Goal: Transaction & Acquisition: Purchase product/service

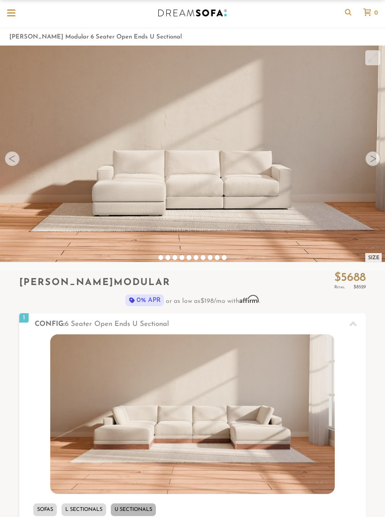
scroll to position [15, 0]
click at [368, 177] on video at bounding box center [192, 142] width 385 height 193
click at [371, 161] on div at bounding box center [372, 159] width 15 height 15
click at [371, 156] on div at bounding box center [372, 159] width 15 height 15
click at [369, 159] on div at bounding box center [372, 159] width 15 height 15
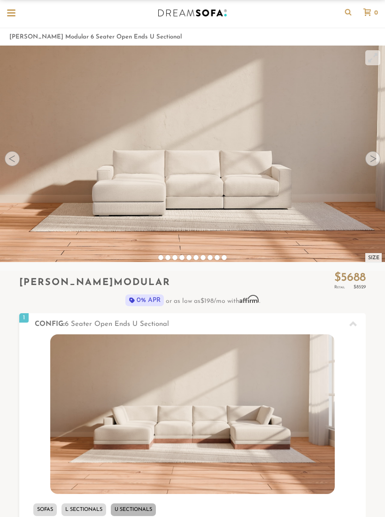
click at [372, 158] on div at bounding box center [372, 159] width 15 height 15
click at [380, 153] on video at bounding box center [192, 142] width 385 height 193
click at [376, 152] on div at bounding box center [372, 159] width 15 height 15
click at [373, 160] on div at bounding box center [372, 159] width 15 height 15
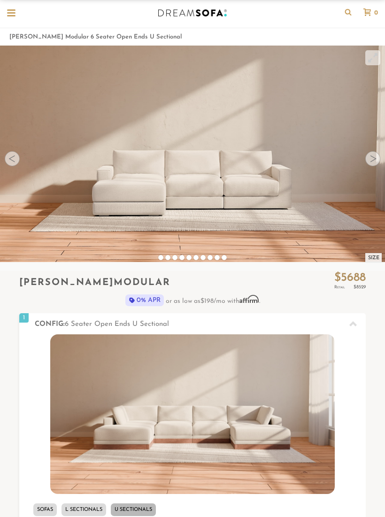
click at [373, 160] on div at bounding box center [372, 159] width 15 height 15
click at [374, 155] on div at bounding box center [372, 159] width 15 height 15
click at [372, 157] on div at bounding box center [372, 159] width 15 height 15
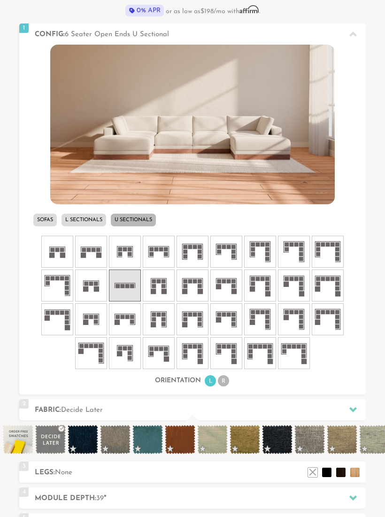
scroll to position [305, 0]
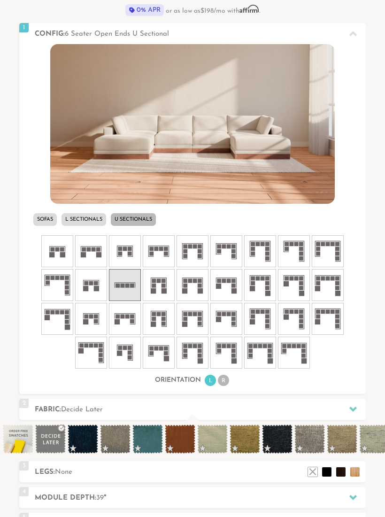
click at [127, 316] on rect at bounding box center [127, 317] width 4 height 4
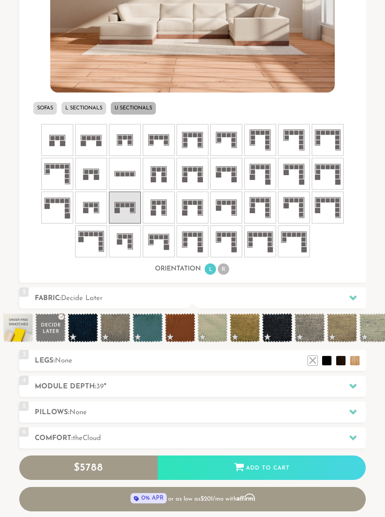
scroll to position [417, 0]
click at [114, 334] on span at bounding box center [115, 327] width 31 height 29
click at [353, 299] on icon at bounding box center [353, 297] width 8 height 5
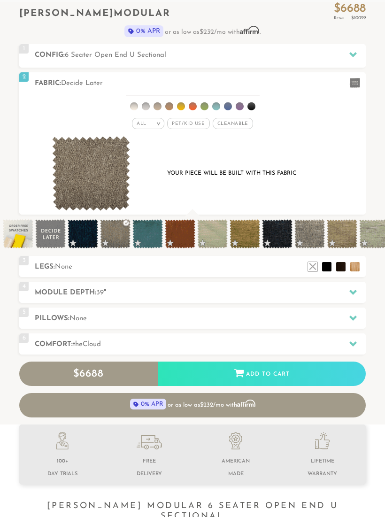
scroll to position [282, 0]
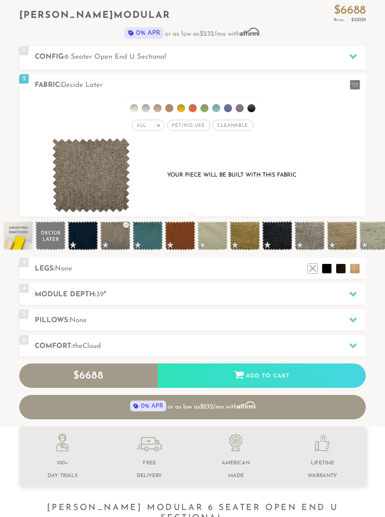
click at [153, 126] on div "All >" at bounding box center [148, 125] width 32 height 11
click at [195, 125] on span "Pet/Kid Use x" at bounding box center [188, 125] width 42 height 11
click at [199, 126] on span "Pet/Kid Use x" at bounding box center [188, 125] width 49 height 11
click at [234, 128] on span "Cleanable x" at bounding box center [233, 125] width 40 height 11
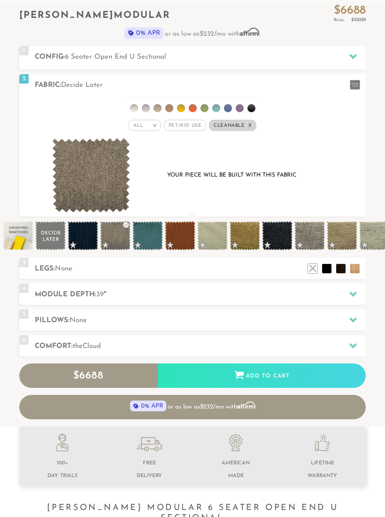
click at [148, 128] on div "All >" at bounding box center [145, 125] width 32 height 11
click at [148, 194] on li "Durable" at bounding box center [145, 191] width 32 height 13
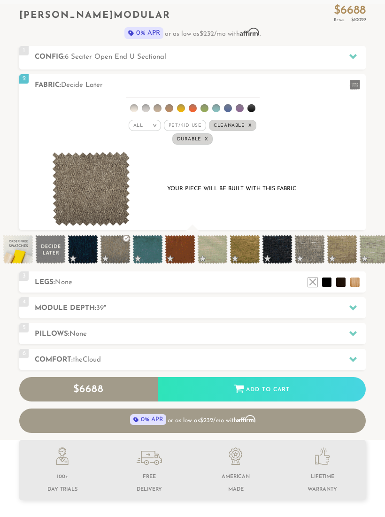
scroll to position [8910, 385]
click at [345, 250] on span at bounding box center [342, 249] width 31 height 29
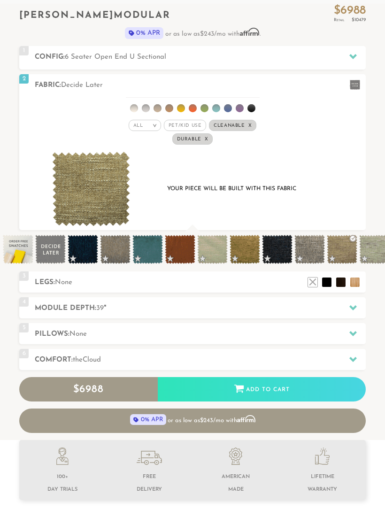
click at [306, 253] on span at bounding box center [309, 249] width 31 height 29
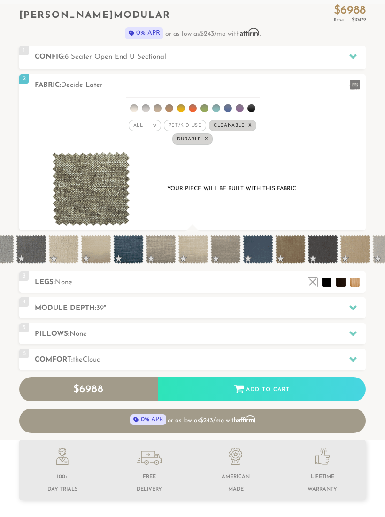
scroll to position [0, 885]
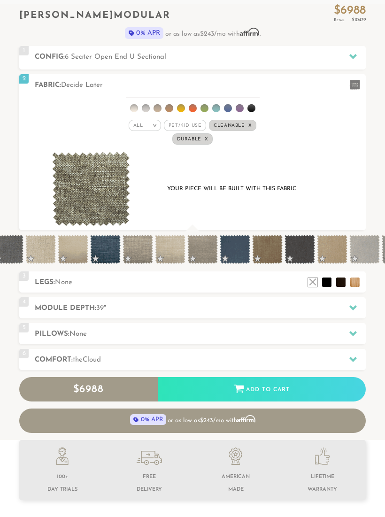
click at [142, 251] on span at bounding box center [138, 249] width 31 height 29
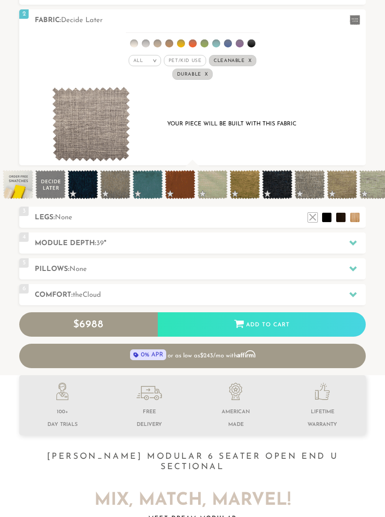
scroll to position [347, 0]
click at [52, 180] on span at bounding box center [50, 184] width 31 height 29
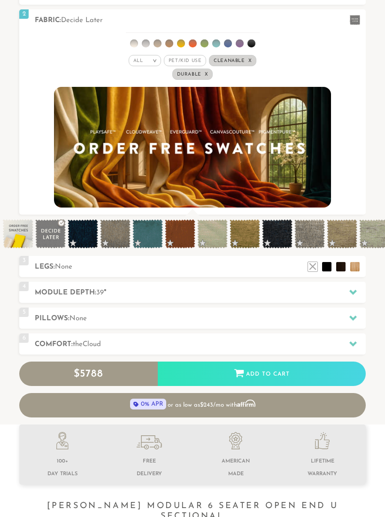
scroll to position [0, 0]
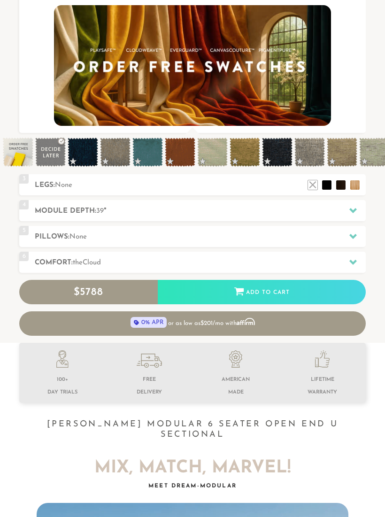
click at [355, 212] on icon at bounding box center [353, 211] width 8 height 8
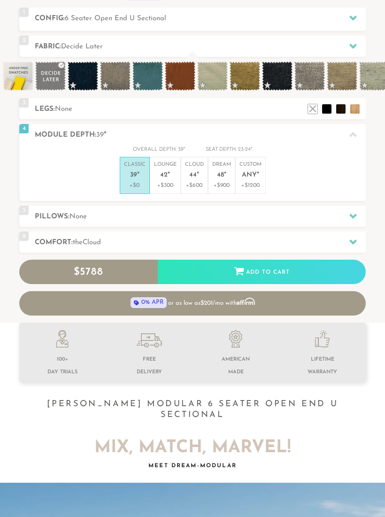
scroll to position [315, 0]
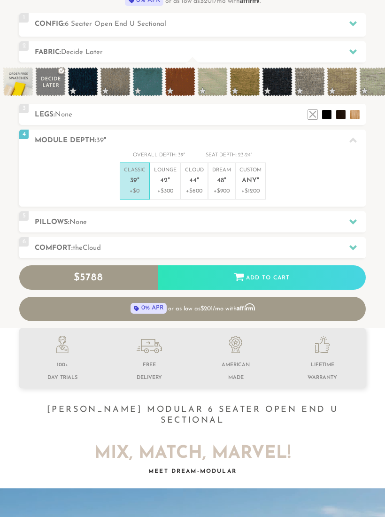
click at [169, 180] on em """ at bounding box center [169, 181] width 2 height 8
click at [138, 187] on p "+$0" at bounding box center [135, 191] width 22 height 8
click at [165, 187] on p "+$300" at bounding box center [165, 191] width 23 height 8
click at [352, 219] on icon at bounding box center [353, 221] width 8 height 5
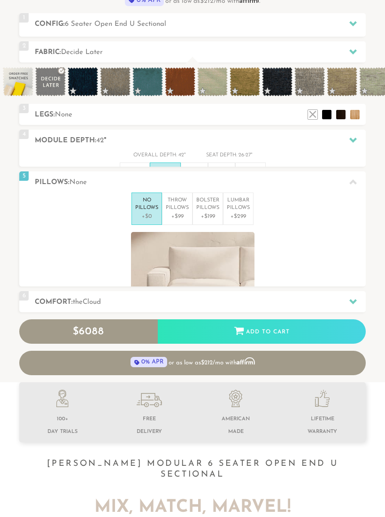
scroll to position [0, 0]
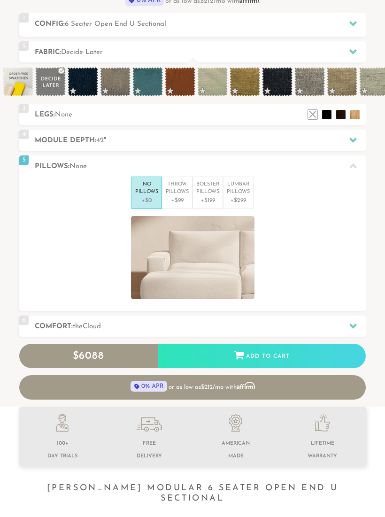
click at [182, 188] on p "Throw Pillows" at bounding box center [177, 188] width 23 height 15
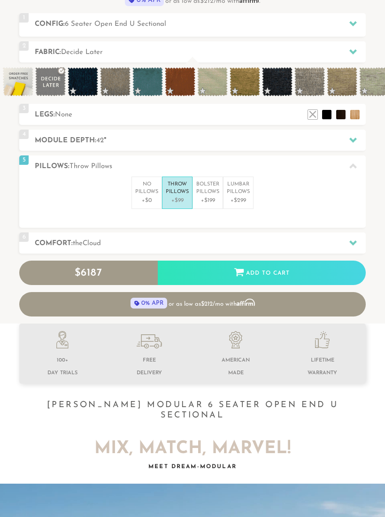
scroll to position [8825, 385]
click at [210, 193] on p "Bolster Pillows" at bounding box center [207, 188] width 23 height 15
click at [239, 196] on p "+$299" at bounding box center [238, 200] width 23 height 8
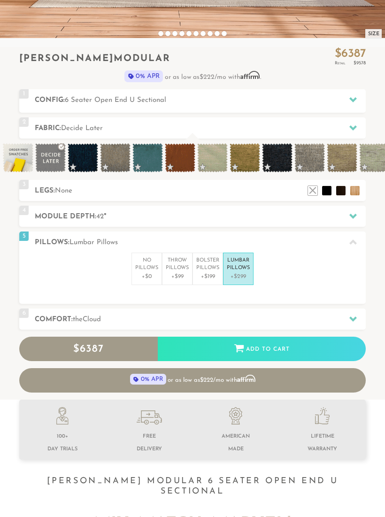
scroll to position [236, 0]
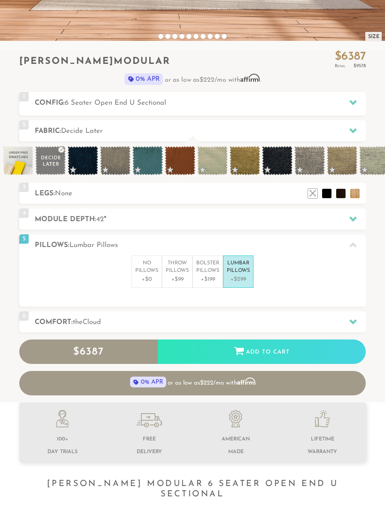
click at [147, 271] on p "No Pillows" at bounding box center [146, 267] width 23 height 15
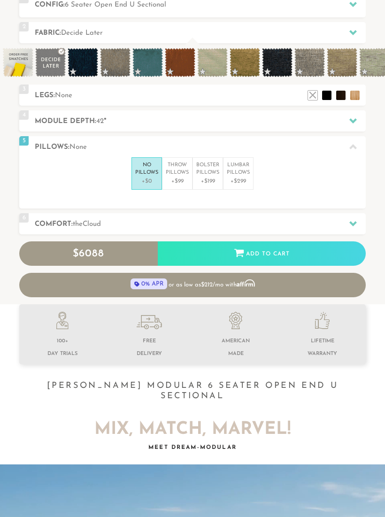
scroll to position [327, 0]
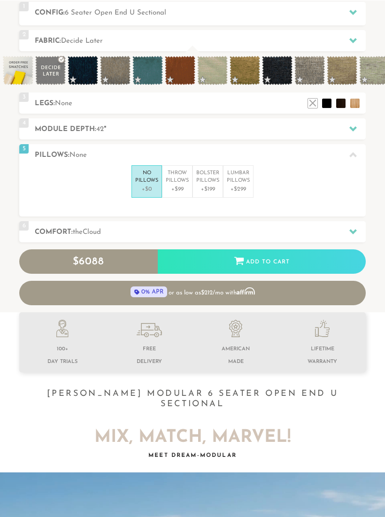
click at [345, 233] on div at bounding box center [353, 231] width 20 height 19
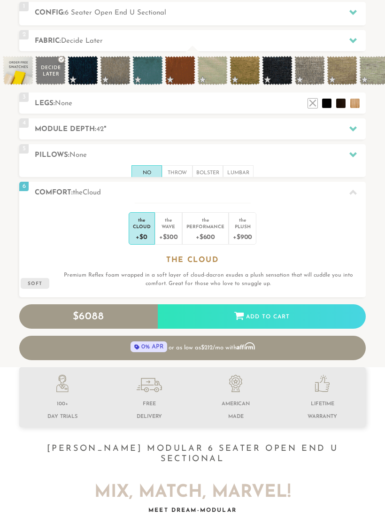
scroll to position [0, 0]
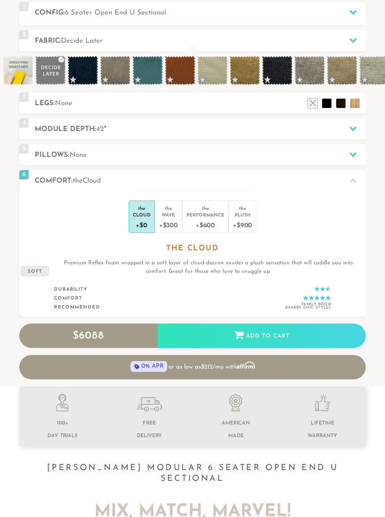
click at [212, 220] on div "+$600" at bounding box center [205, 225] width 38 height 14
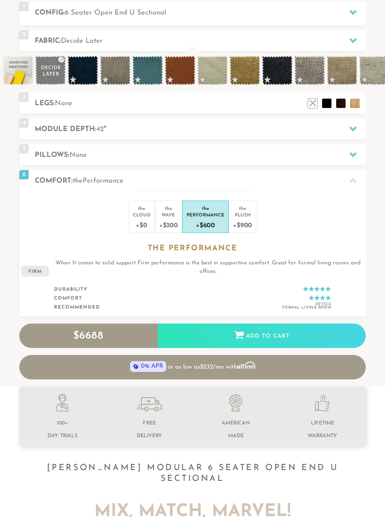
click at [244, 220] on div "+$900" at bounding box center [242, 225] width 19 height 14
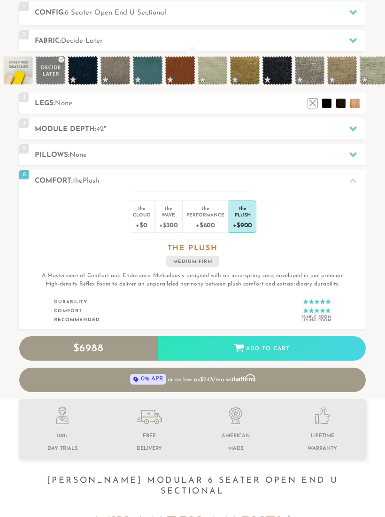
click at [174, 211] on div "Wave" at bounding box center [168, 214] width 19 height 7
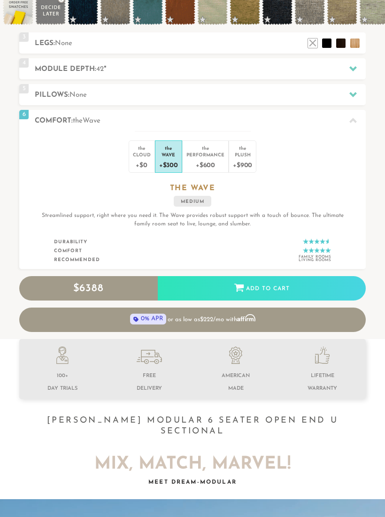
scroll to position [387, 0]
click at [243, 152] on div "Plush" at bounding box center [242, 154] width 19 height 7
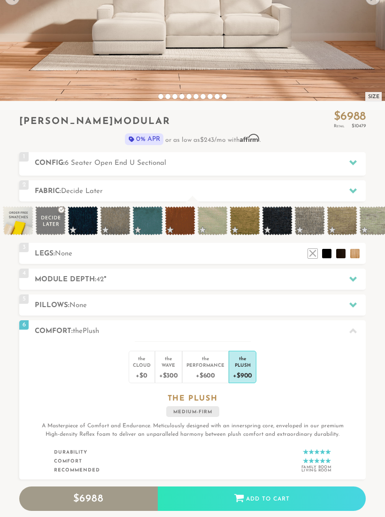
scroll to position [0, 0]
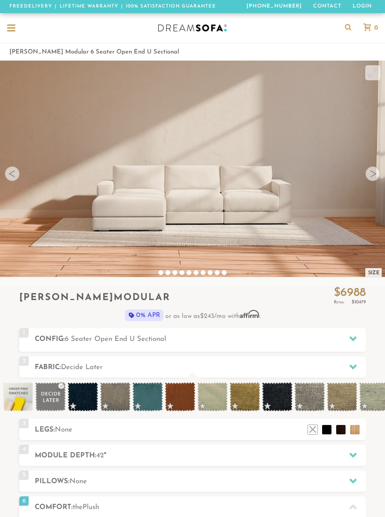
click at [21, 19] on div at bounding box center [192, 28] width 385 height 30
click at [19, 29] on div at bounding box center [11, 29] width 18 height 18
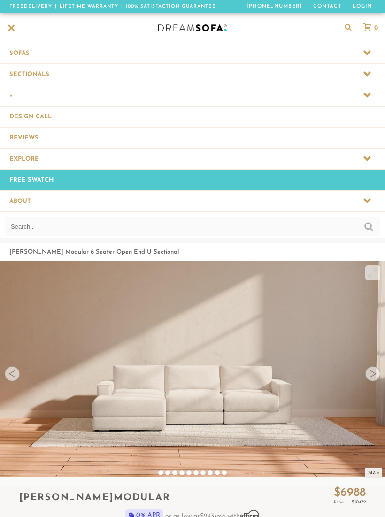
scroll to position [9113, 385]
click at [358, 160] on span at bounding box center [192, 158] width 385 height 21
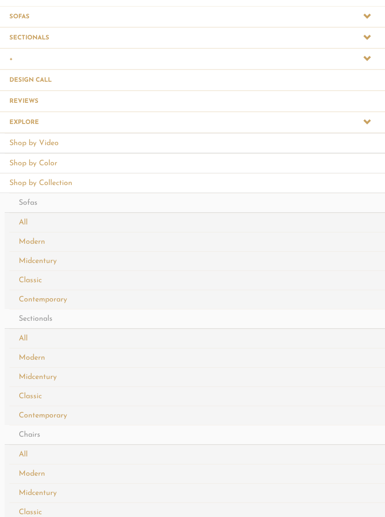
scroll to position [0, 0]
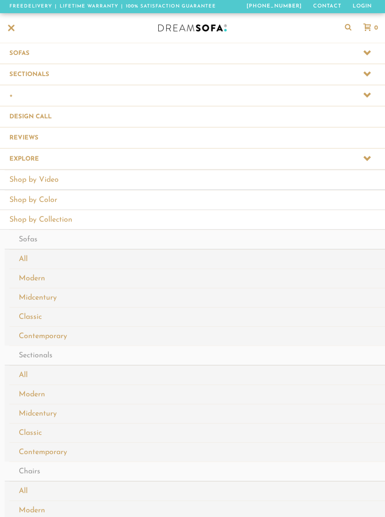
click at [362, 73] on span at bounding box center [192, 74] width 385 height 21
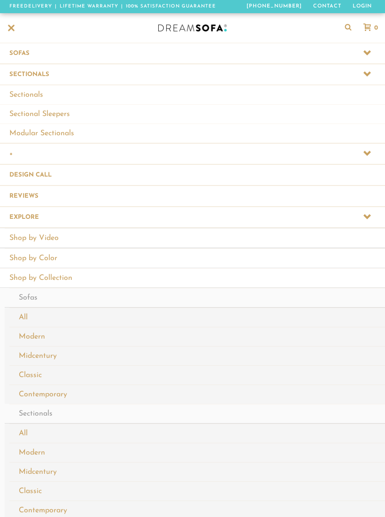
scroll to position [0, 0]
click at [58, 134] on link "Modular Sectionals" at bounding box center [192, 133] width 385 height 19
